Goal: Obtain resource: Download file/media

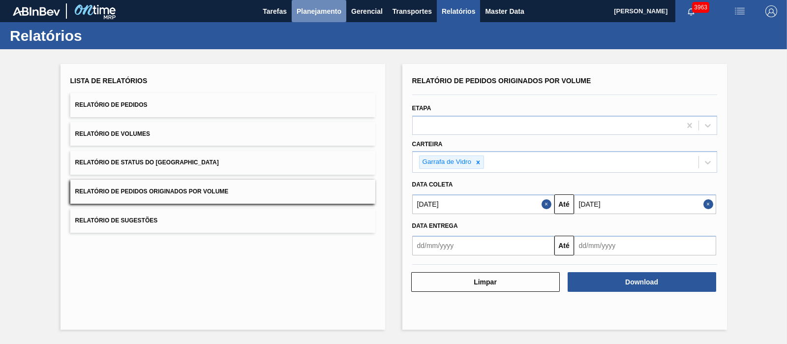
click at [320, 18] on button "Planejamento" at bounding box center [319, 11] width 55 height 22
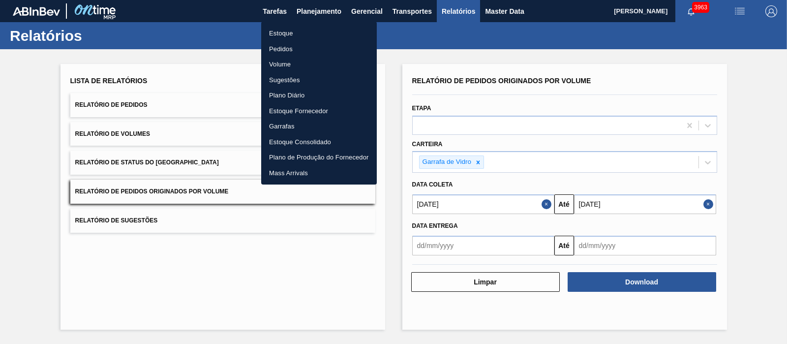
click at [283, 51] on li "Pedidos" at bounding box center [319, 49] width 116 height 16
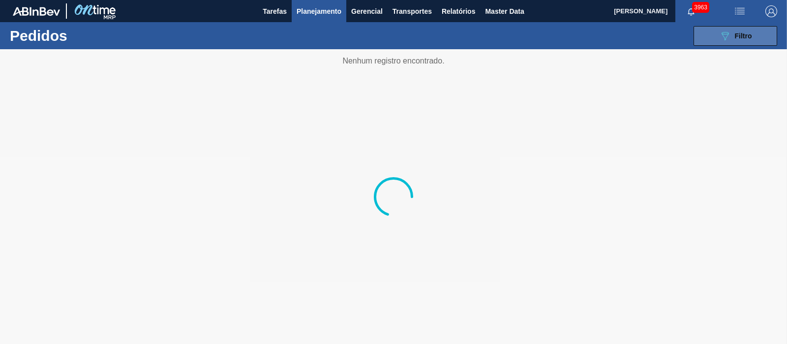
click at [734, 26] on button "089F7B8B-B2A5-4AFE-B5C0-19BA573D28AC Filtro" at bounding box center [735, 36] width 84 height 20
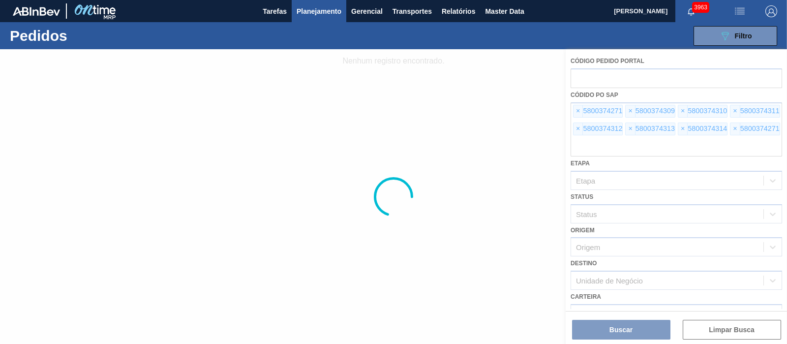
click at [574, 112] on div at bounding box center [393, 196] width 787 height 295
click at [582, 112] on div at bounding box center [393, 196] width 787 height 295
click at [580, 111] on div at bounding box center [393, 196] width 787 height 295
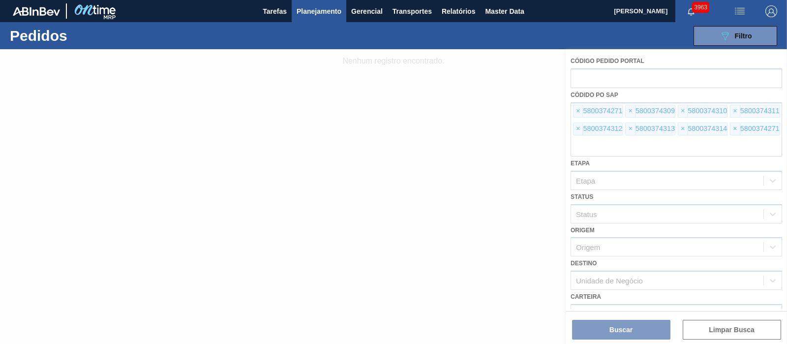
click at [580, 111] on div at bounding box center [393, 196] width 787 height 295
click at [577, 110] on div at bounding box center [393, 196] width 787 height 295
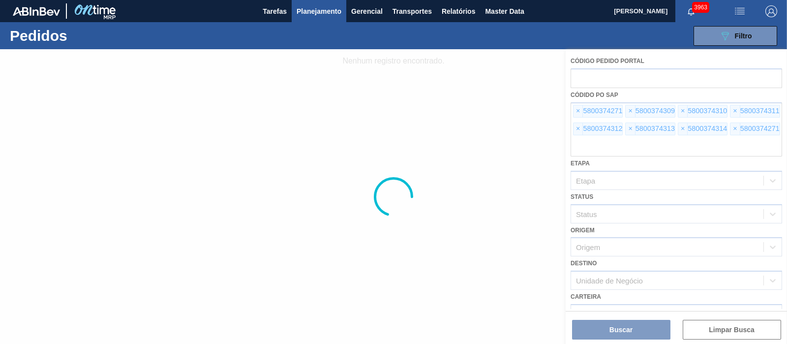
click at [577, 110] on div at bounding box center [393, 196] width 787 height 295
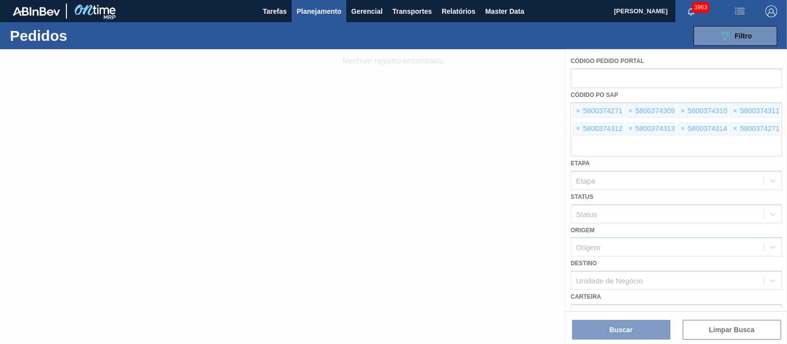
click at [577, 110] on div at bounding box center [393, 196] width 787 height 295
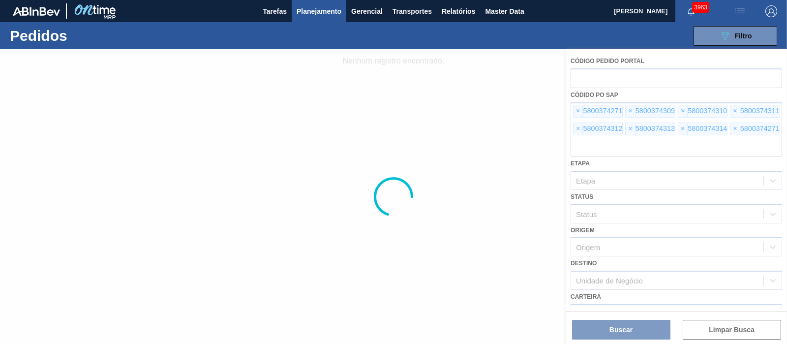
click at [577, 110] on div at bounding box center [393, 196] width 787 height 295
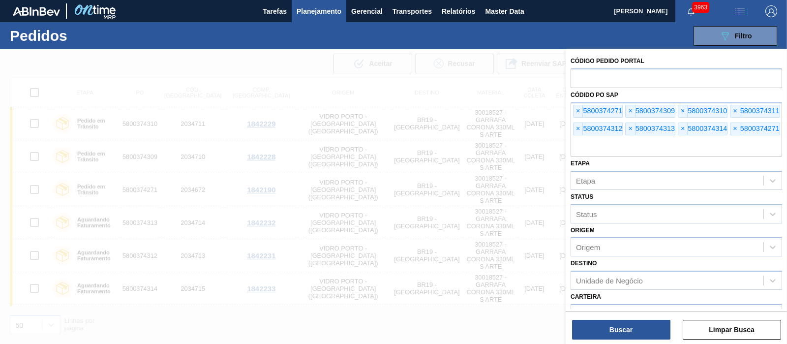
click at [577, 110] on span "×" at bounding box center [577, 111] width 9 height 12
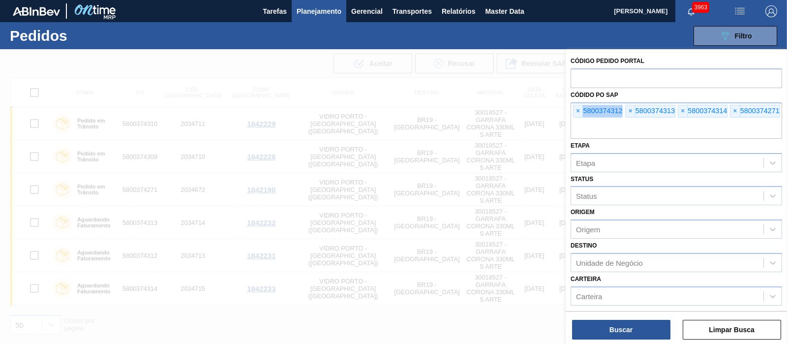
click at [577, 110] on span "×" at bounding box center [577, 111] width 9 height 12
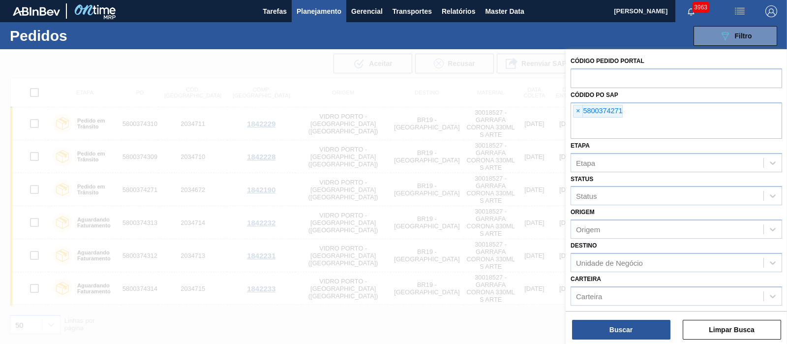
click at [577, 110] on span "×" at bounding box center [577, 111] width 9 height 12
click at [577, 120] on input "text" at bounding box center [675, 129] width 211 height 19
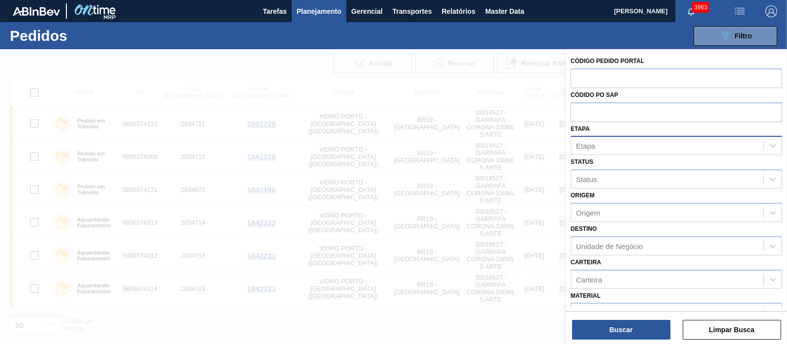
paste input "text"
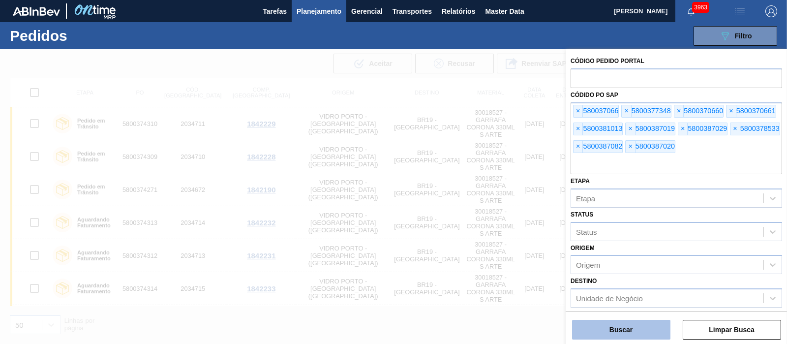
click at [620, 328] on button "Buscar" at bounding box center [621, 330] width 98 height 20
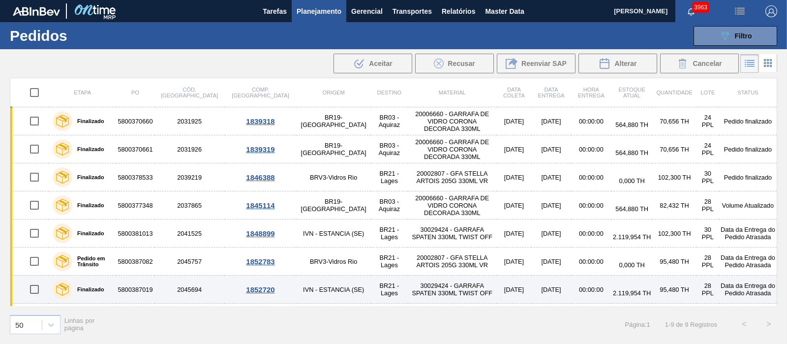
scroll to position [52, 0]
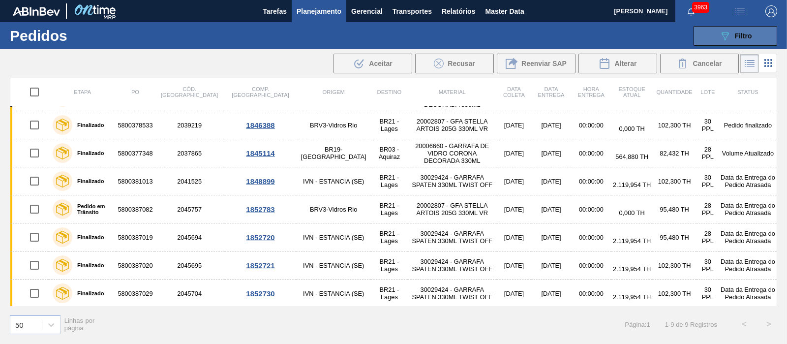
click at [738, 40] on div "089F7B8B-B2A5-4AFE-B5C0-19BA573D28AC Filtro" at bounding box center [735, 36] width 33 height 12
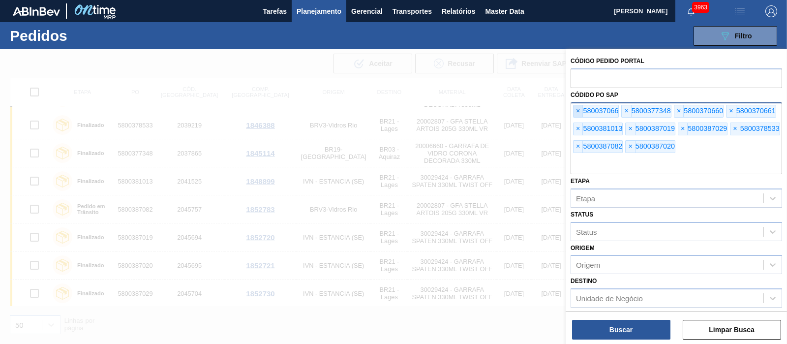
click at [581, 106] on span "×" at bounding box center [577, 111] width 9 height 12
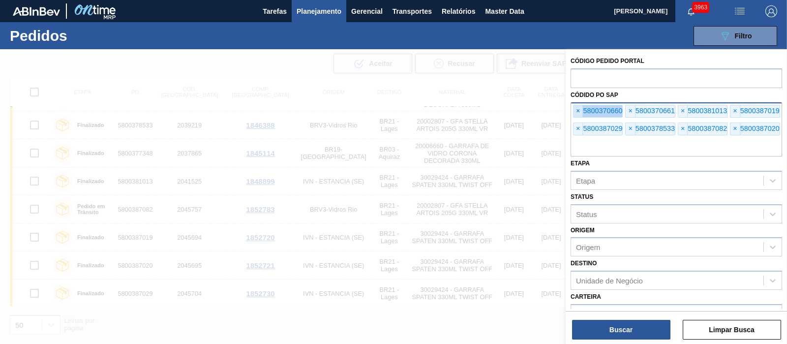
click at [581, 106] on span "×" at bounding box center [577, 111] width 9 height 12
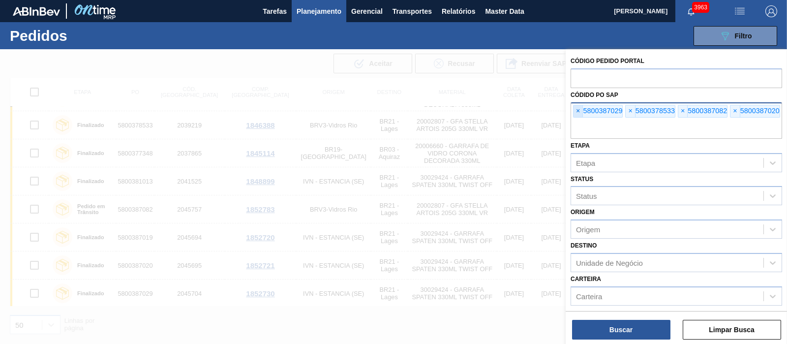
click at [581, 106] on span "×" at bounding box center [577, 111] width 9 height 12
click at [580, 106] on span "×" at bounding box center [577, 111] width 9 height 12
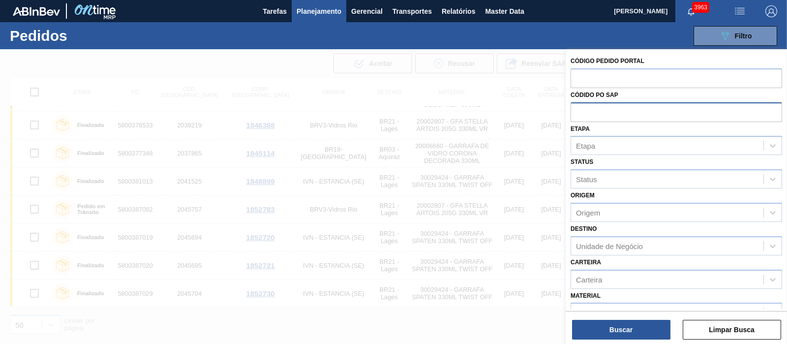
click at [580, 106] on input "text" at bounding box center [675, 111] width 211 height 19
paste input "text"
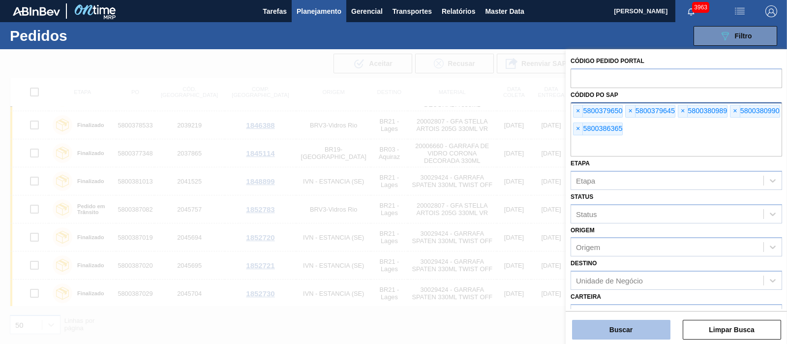
click at [632, 331] on button "Buscar" at bounding box center [621, 330] width 98 height 20
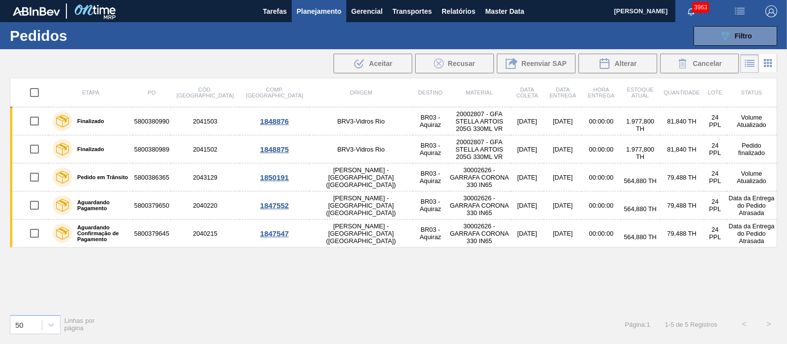
scroll to position [0, 0]
click at [743, 40] on div "089F7B8B-B2A5-4AFE-B5C0-19BA573D28AC Filtro" at bounding box center [735, 36] width 33 height 12
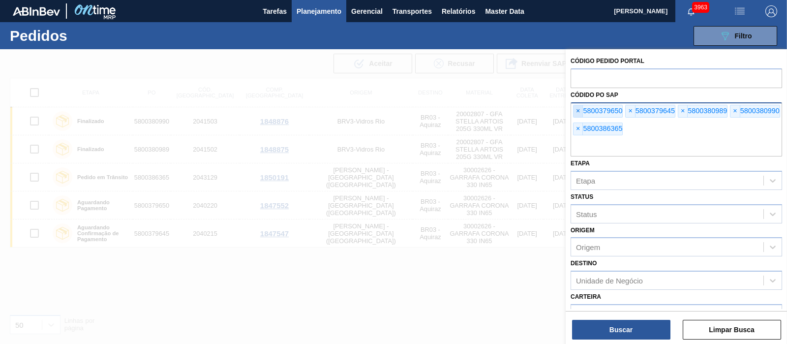
click at [578, 109] on span "×" at bounding box center [577, 111] width 9 height 12
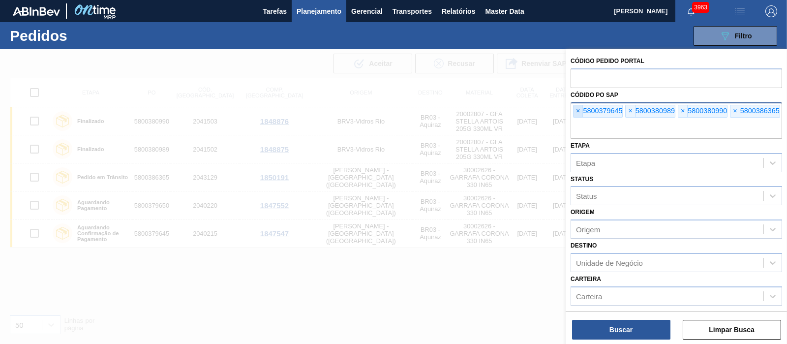
click at [578, 109] on span "×" at bounding box center [577, 111] width 9 height 12
paste input "text"
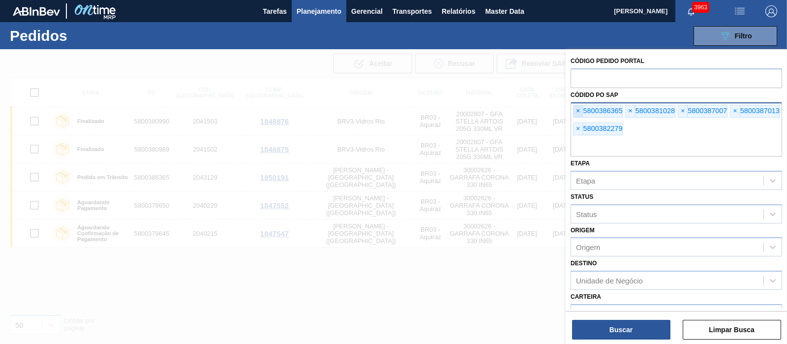
click at [574, 108] on span "×" at bounding box center [577, 111] width 9 height 12
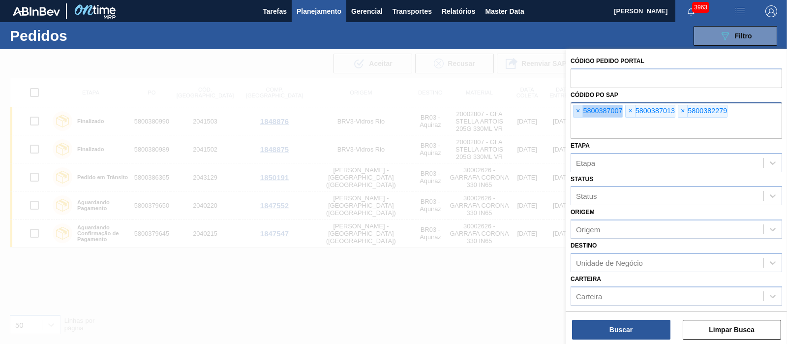
click at [574, 108] on span "×" at bounding box center [577, 111] width 9 height 12
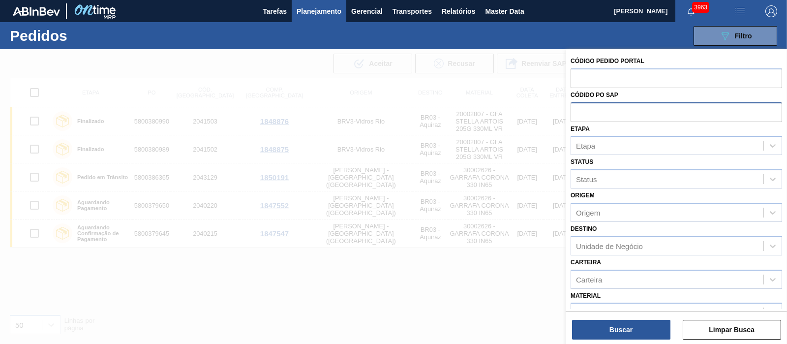
click at [574, 108] on input "text" at bounding box center [675, 111] width 211 height 19
paste input "text"
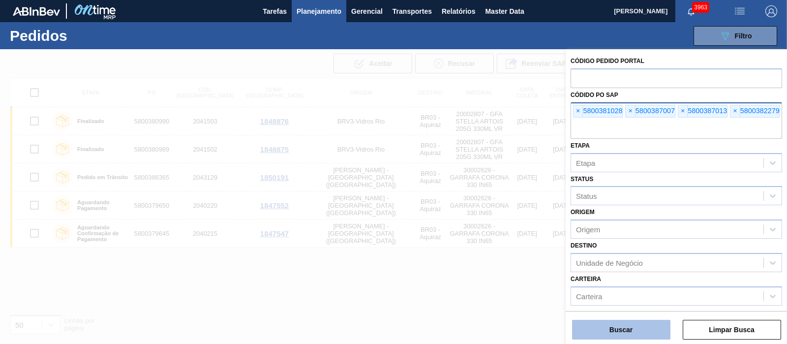
click at [624, 329] on button "Buscar" at bounding box center [621, 330] width 98 height 20
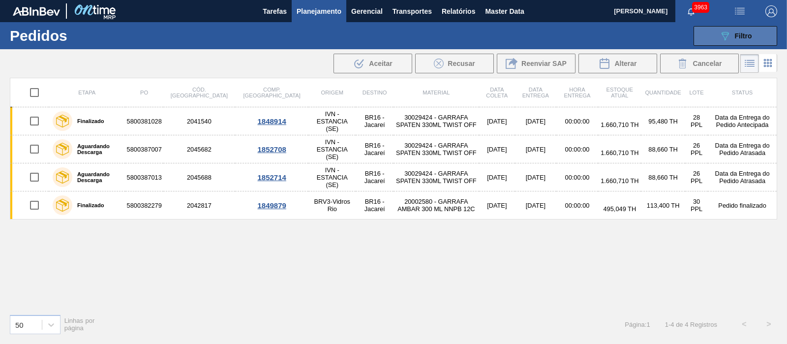
click at [750, 33] on span "Filtro" at bounding box center [743, 36] width 17 height 8
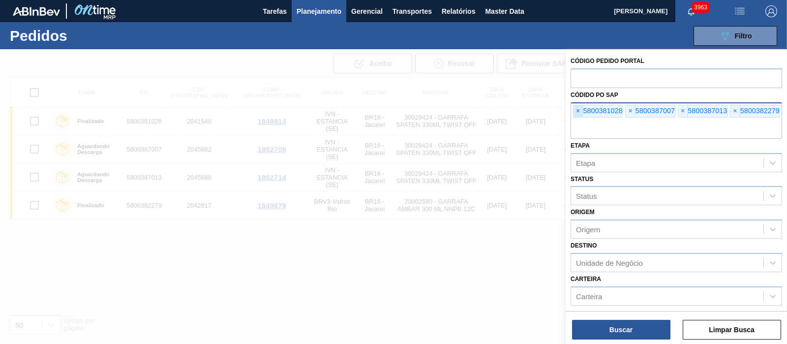
click at [582, 113] on span "×" at bounding box center [577, 111] width 9 height 12
click at [580, 112] on span "×" at bounding box center [577, 111] width 9 height 12
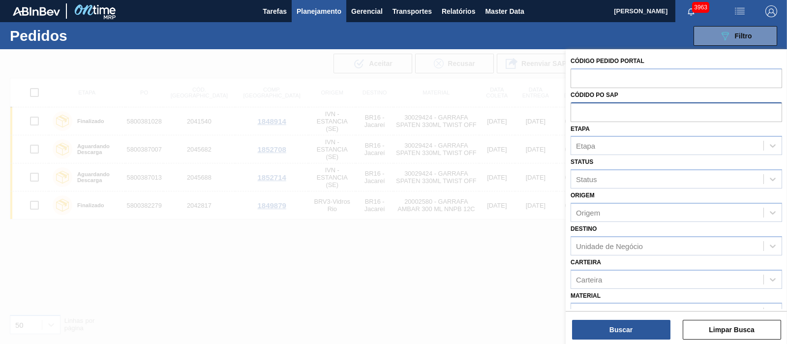
click at [580, 112] on input "text" at bounding box center [675, 111] width 211 height 19
paste input "5800357353"
type input "5800357353"
click at [618, 325] on button "Buscar" at bounding box center [621, 330] width 98 height 20
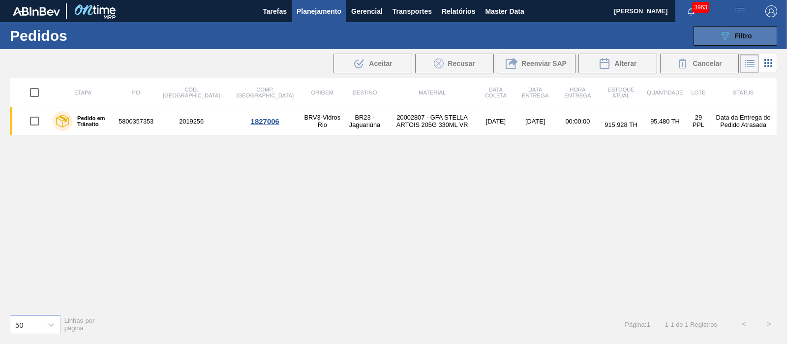
click at [731, 30] on div "089F7B8B-B2A5-4AFE-B5C0-19BA573D28AC Filtro" at bounding box center [735, 36] width 33 height 12
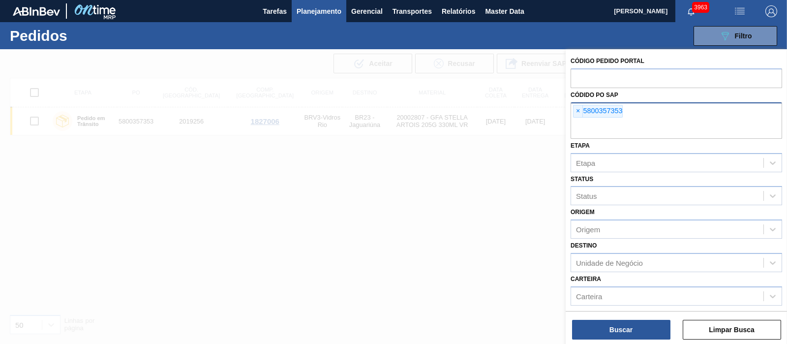
click at [573, 107] on div "× 5800357353" at bounding box center [675, 120] width 211 height 36
paste input "text"
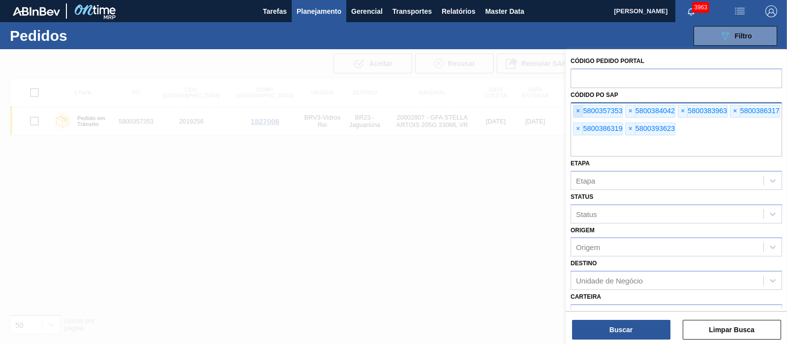
click at [575, 106] on span "×" at bounding box center [577, 111] width 9 height 12
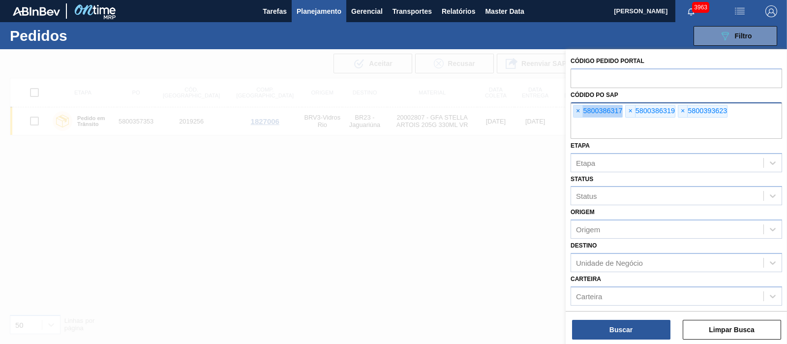
click at [575, 106] on span "×" at bounding box center [577, 111] width 9 height 12
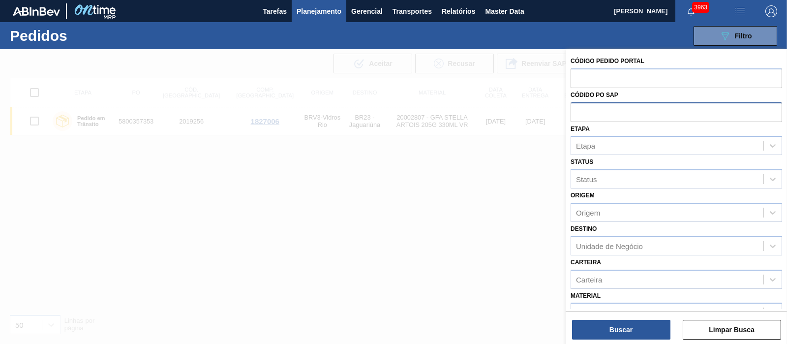
click at [575, 106] on input "text" at bounding box center [675, 111] width 211 height 19
paste input "text"
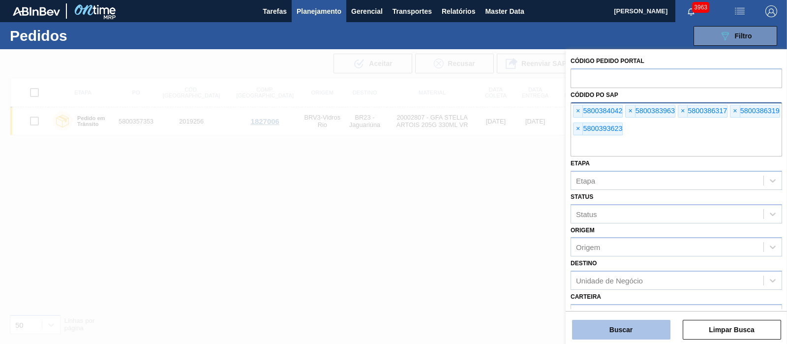
click at [628, 321] on button "Buscar" at bounding box center [621, 330] width 98 height 20
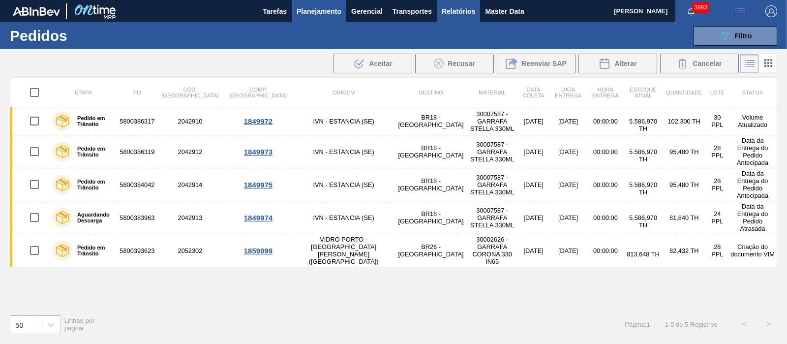
click at [445, 8] on span "Relatórios" at bounding box center [458, 11] width 33 height 12
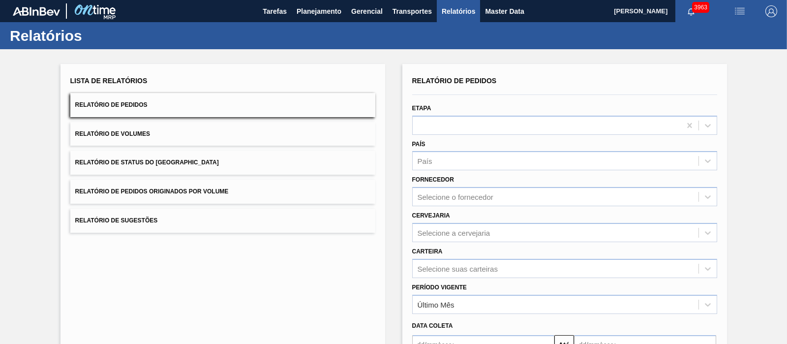
click at [143, 204] on div "Lista de Relatórios Relatório de Pedidos Relatório de Volumes Relatório de Stat…" at bounding box center [222, 153] width 305 height 159
click at [139, 189] on span "Relatório de Pedidos Originados por Volume" at bounding box center [151, 191] width 153 height 7
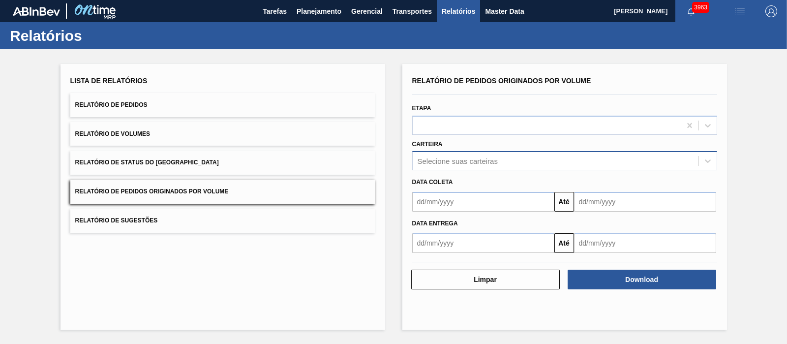
click at [487, 157] on div "Selecione suas carteiras" at bounding box center [458, 161] width 80 height 8
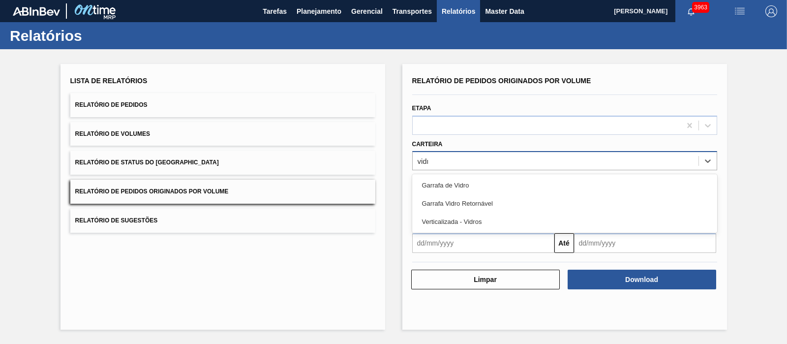
type input "vidro"
click at [470, 175] on div "Garrafa de Vidro Garrafa Vidro Retornável Verticalizada - Vidros" at bounding box center [564, 203] width 305 height 59
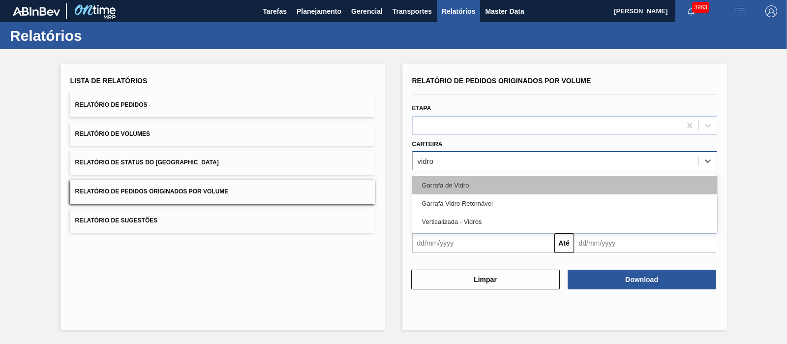
click at [469, 177] on div "Garrafa de Vidro" at bounding box center [564, 185] width 305 height 18
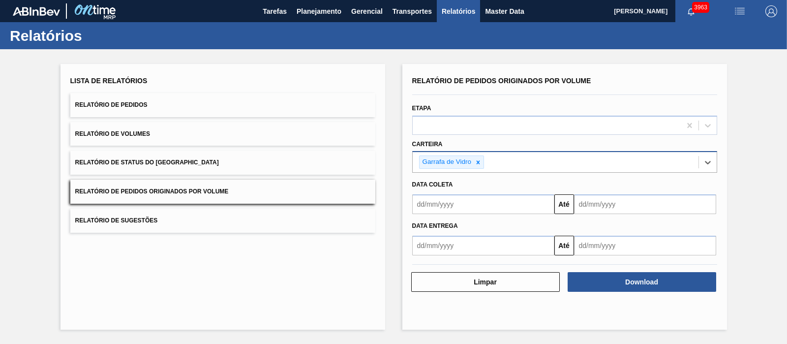
click at [443, 203] on input "text" at bounding box center [483, 204] width 142 height 20
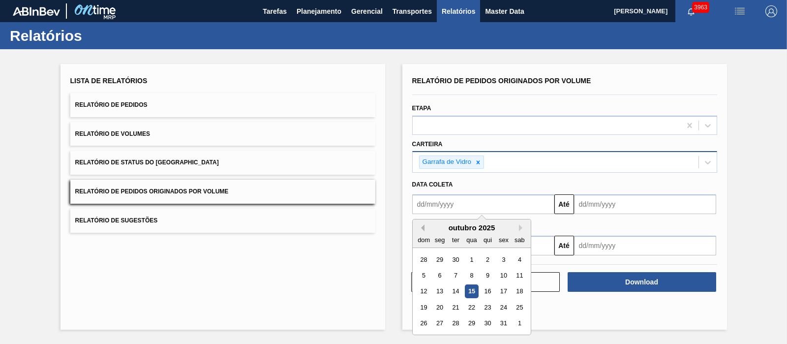
click at [421, 226] on button "Previous Month" at bounding box center [421, 227] width 7 height 7
click at [442, 256] on div "1" at bounding box center [439, 259] width 13 height 13
type input "[DATE]"
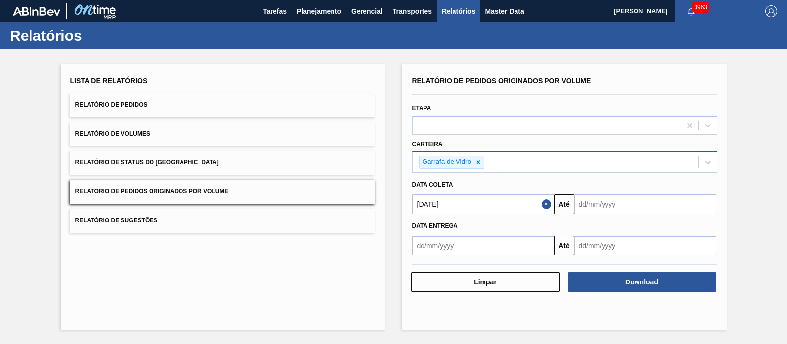
click at [612, 211] on input "text" at bounding box center [645, 204] width 142 height 20
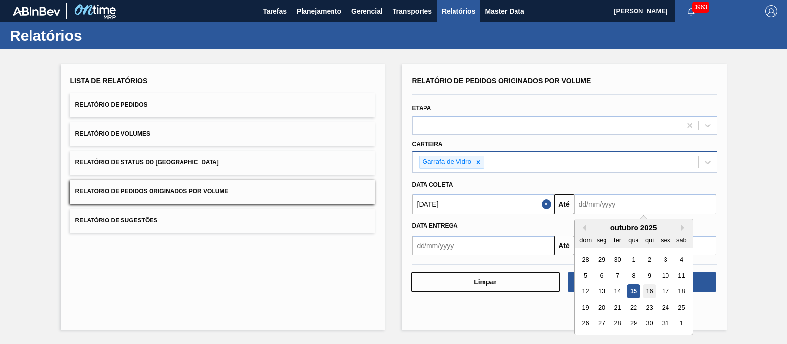
click at [647, 291] on div "16" at bounding box center [648, 291] width 13 height 13
type input "[DATE]"
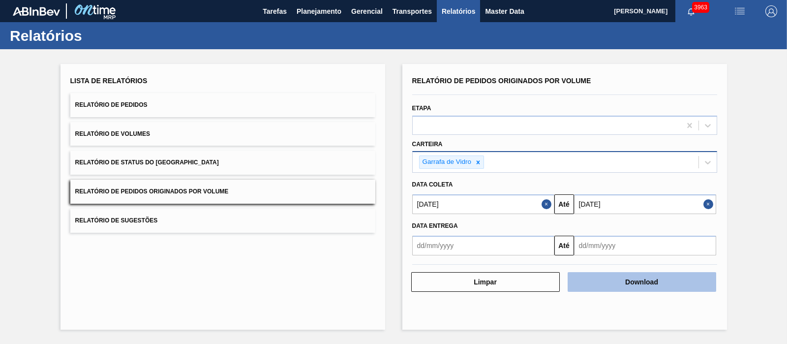
click at [642, 279] on button "Download" at bounding box center [642, 282] width 149 height 20
